Goal: Information Seeking & Learning: Learn about a topic

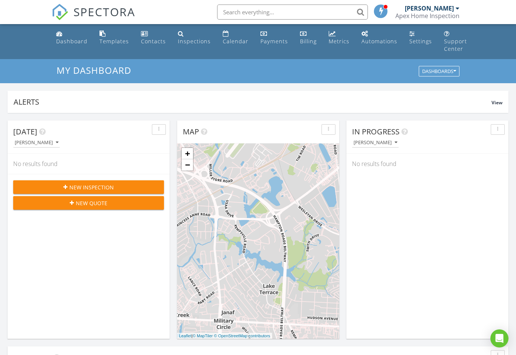
scroll to position [698, 528]
click at [109, 40] on div "Templates" at bounding box center [113, 41] width 29 height 7
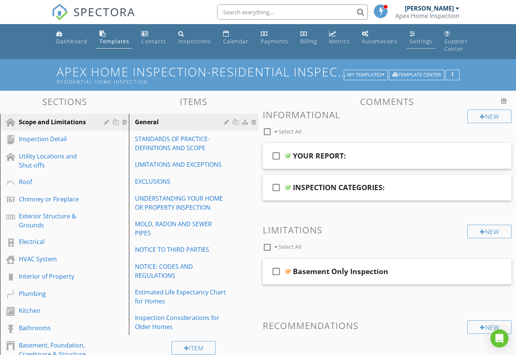
click at [412, 34] on link "Settings" at bounding box center [421, 37] width 29 height 21
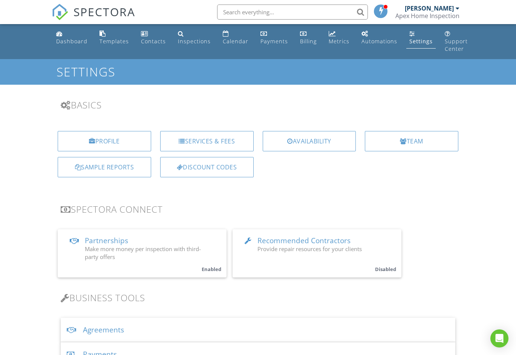
click at [112, 183] on div "Profile Services & Fees Availability Team Sample Reports Discount Codes" at bounding box center [258, 157] width 422 height 64
click at [105, 160] on div "Sample Reports" at bounding box center [104, 167] width 93 height 20
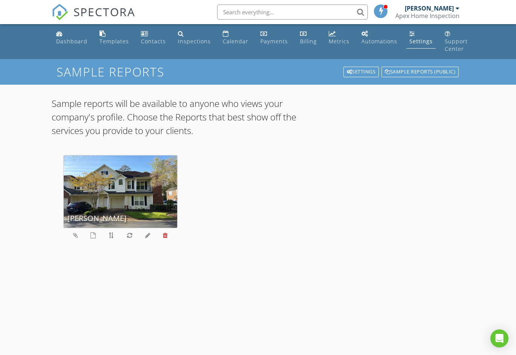
click at [167, 236] on icon at bounding box center [165, 236] width 5 height 6
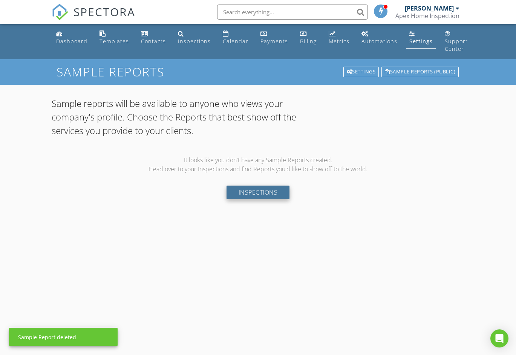
click at [259, 191] on link "Inspections" at bounding box center [257, 193] width 63 height 14
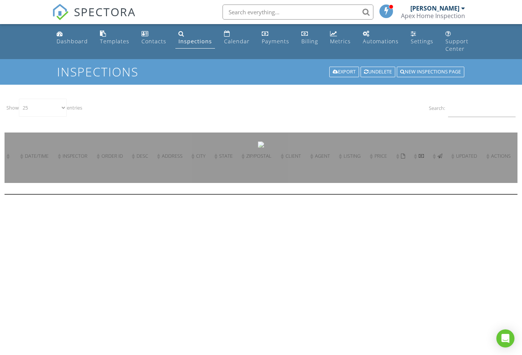
select select "25"
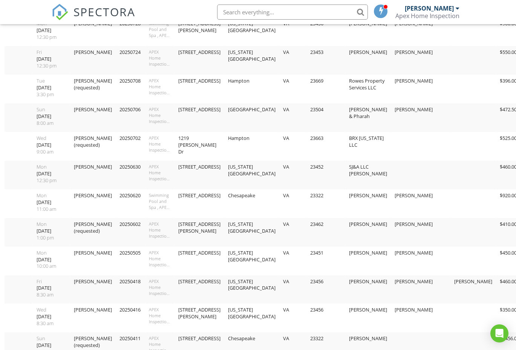
scroll to position [465, 0]
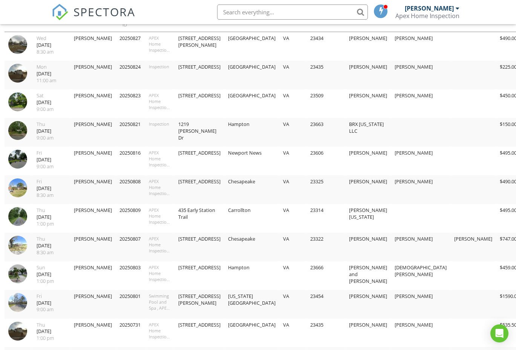
scroll to position [0, 0]
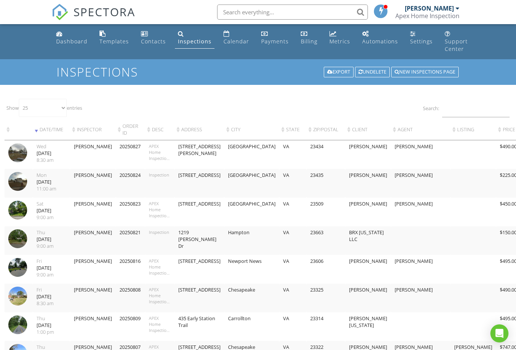
click at [407, 37] on link "Settings" at bounding box center [421, 37] width 29 height 21
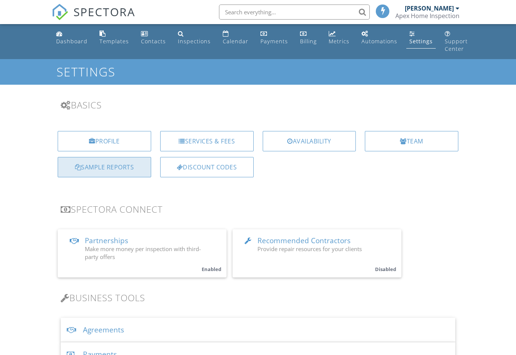
click at [130, 165] on div "Sample Reports" at bounding box center [104, 167] width 93 height 20
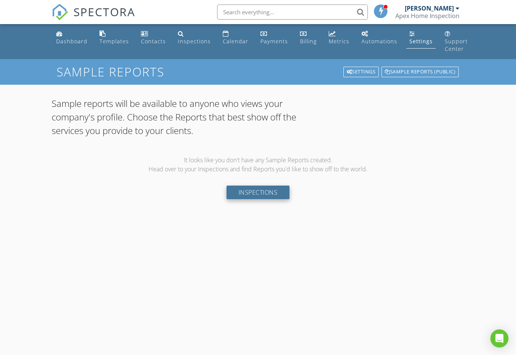
click at [241, 196] on link "Inspections" at bounding box center [257, 193] width 63 height 14
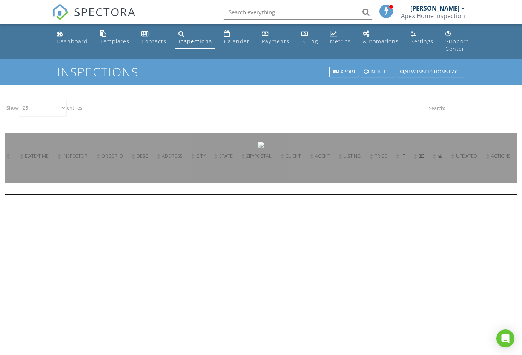
select select "25"
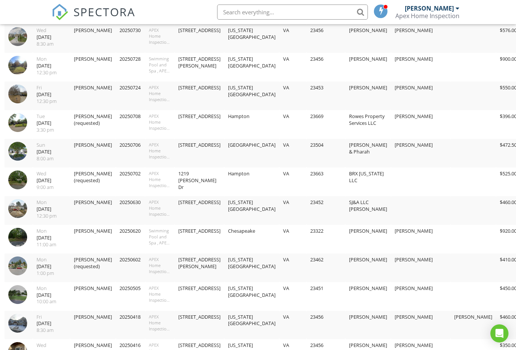
scroll to position [446, 0]
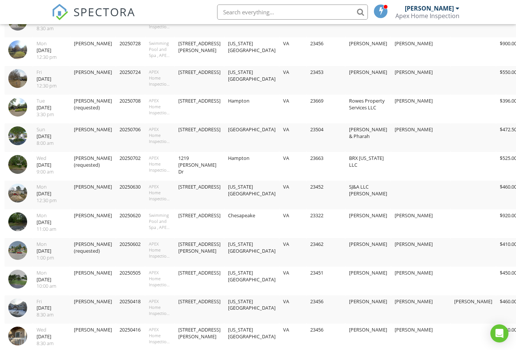
click at [279, 211] on td "VA" at bounding box center [292, 223] width 27 height 29
click at [75, 220] on td "[PERSON_NAME]" at bounding box center [93, 223] width 46 height 29
click at [21, 220] on img at bounding box center [17, 221] width 19 height 19
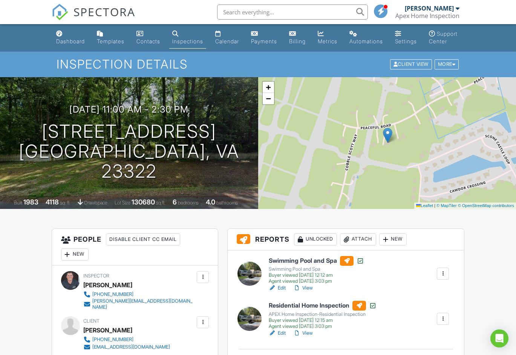
click at [444, 278] on div at bounding box center [443, 274] width 8 height 8
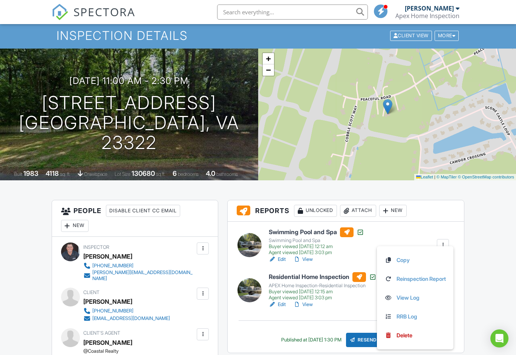
scroll to position [54, 0]
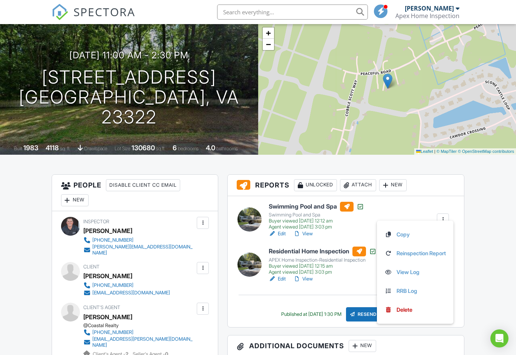
click at [362, 211] on div at bounding box center [361, 207] width 8 height 8
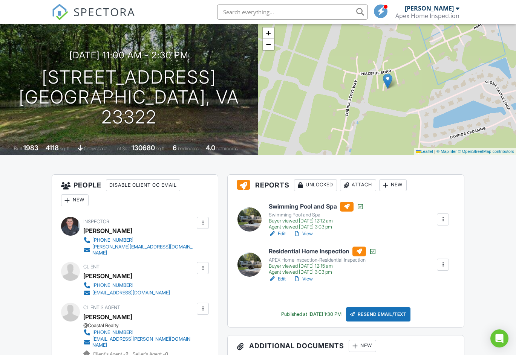
click at [300, 238] on div at bounding box center [297, 234] width 8 height 8
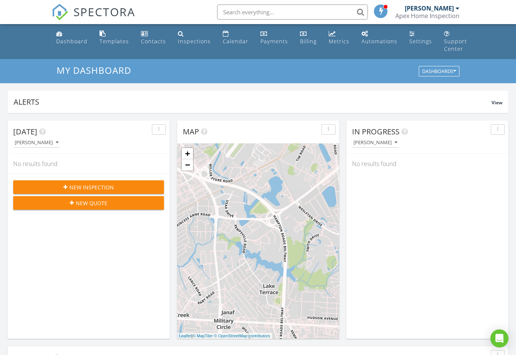
scroll to position [698, 528]
click at [416, 38] on div "Settings" at bounding box center [420, 41] width 23 height 7
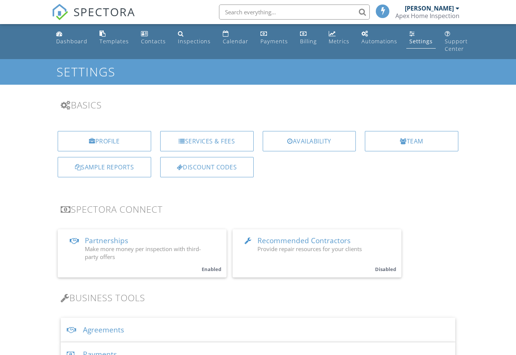
click at [130, 168] on div "Sample Reports" at bounding box center [104, 167] width 93 height 20
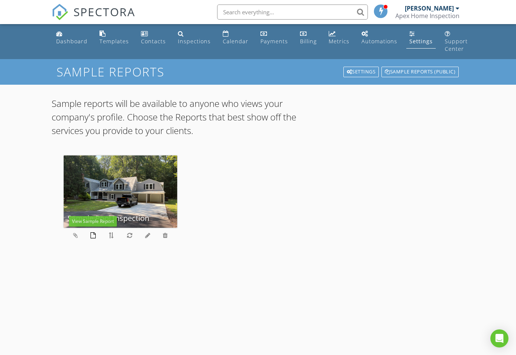
click at [92, 236] on icon at bounding box center [92, 236] width 5 height 6
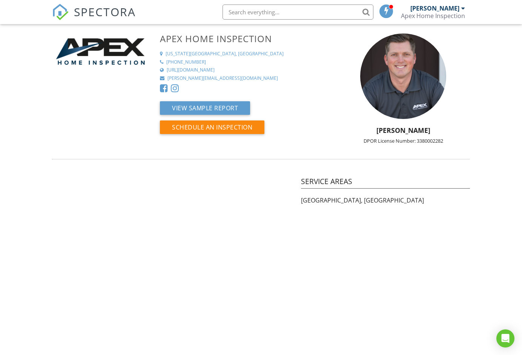
click at [82, 23] on link "SPECTORA" at bounding box center [94, 18] width 84 height 16
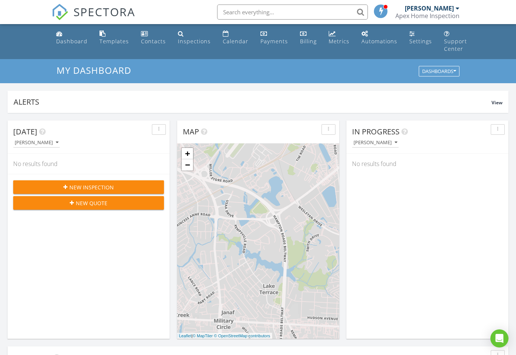
scroll to position [698, 528]
click at [415, 37] on link "Settings" at bounding box center [420, 37] width 29 height 21
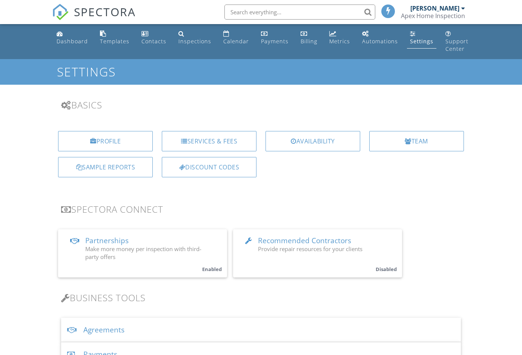
click at [101, 174] on div "Sample Reports" at bounding box center [105, 167] width 95 height 20
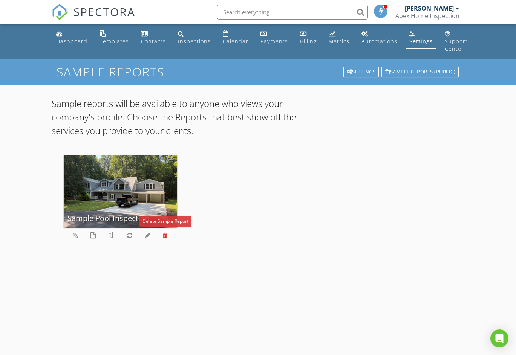
click at [164, 237] on icon at bounding box center [165, 236] width 5 height 6
click at [73, 237] on icon at bounding box center [75, 236] width 5 height 6
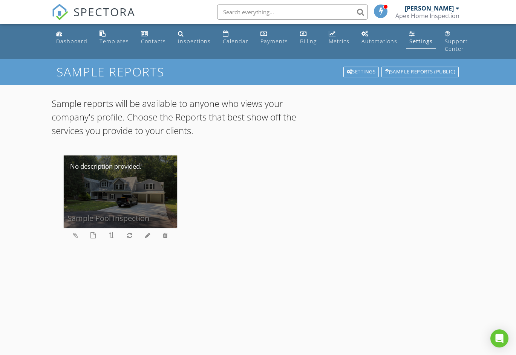
click at [133, 219] on div "Sample Pool Inspection" at bounding box center [120, 192] width 113 height 72
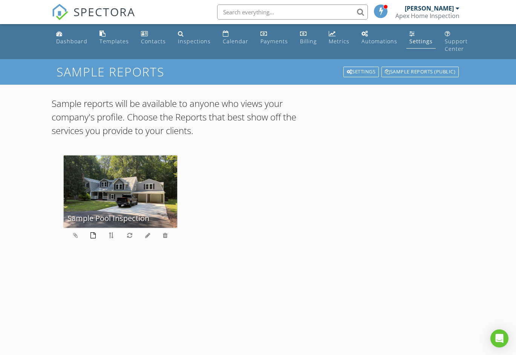
click at [92, 235] on icon at bounding box center [92, 236] width 5 height 6
